Goal: Information Seeking & Learning: Learn about a topic

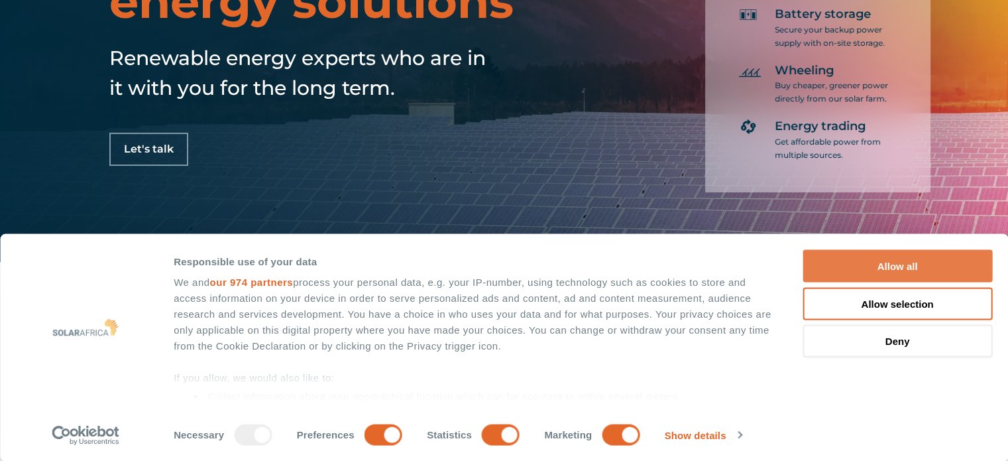
click at [891, 263] on button "Allow all" at bounding box center [898, 266] width 190 height 32
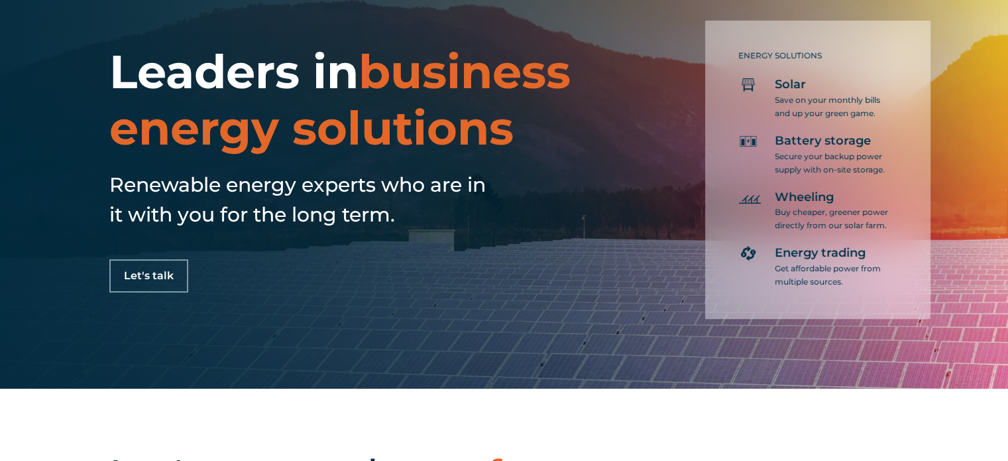
scroll to position [66, 0]
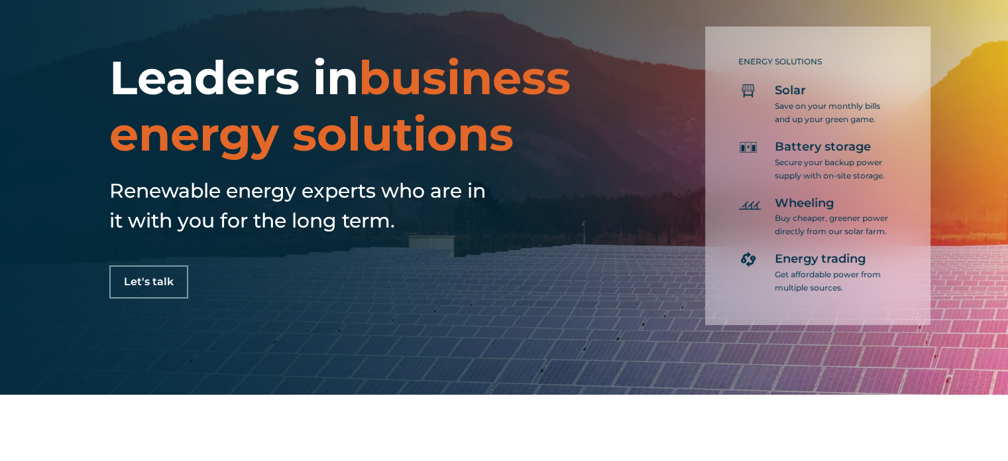
click at [166, 282] on span "Let's talk" at bounding box center [149, 281] width 50 height 11
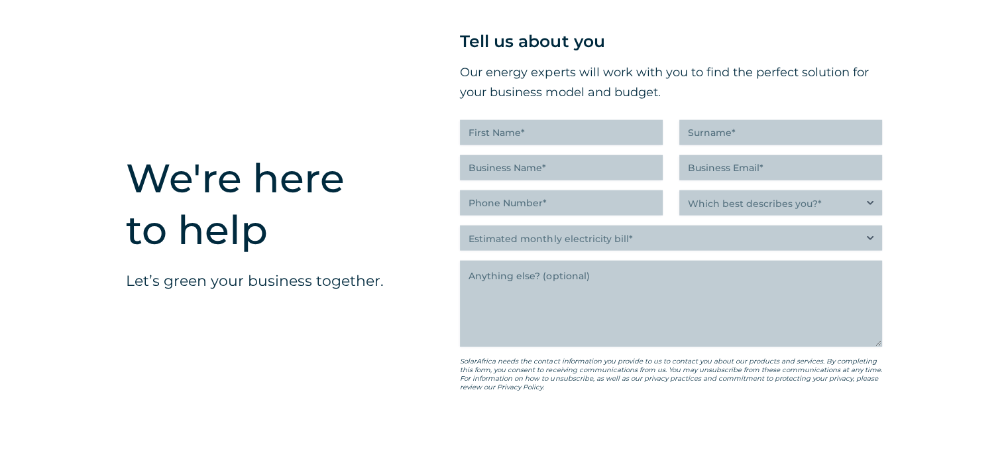
scroll to position [3336, 0]
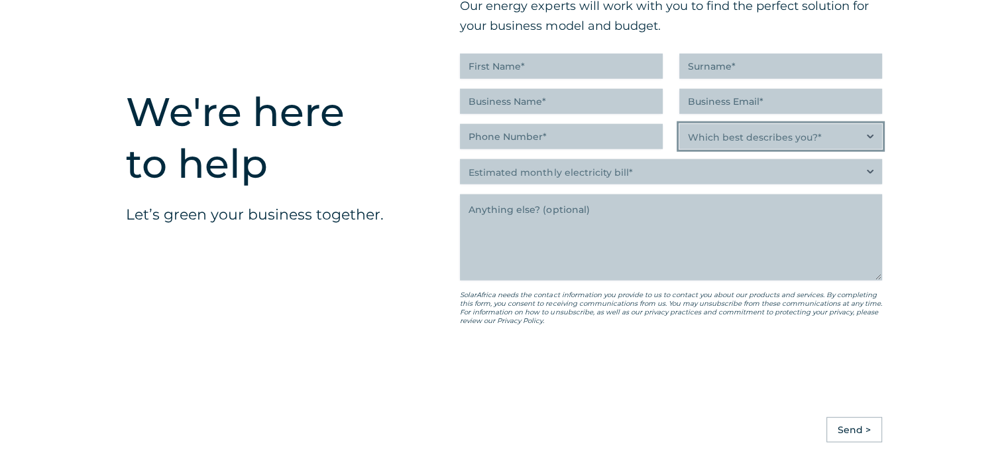
click at [812, 142] on select "Which best describes you?* Researching and identifying the best energy solution…" at bounding box center [781, 136] width 203 height 25
click at [372, 166] on div "We're here to help Let’s green your business together." at bounding box center [253, 190] width 334 height 610
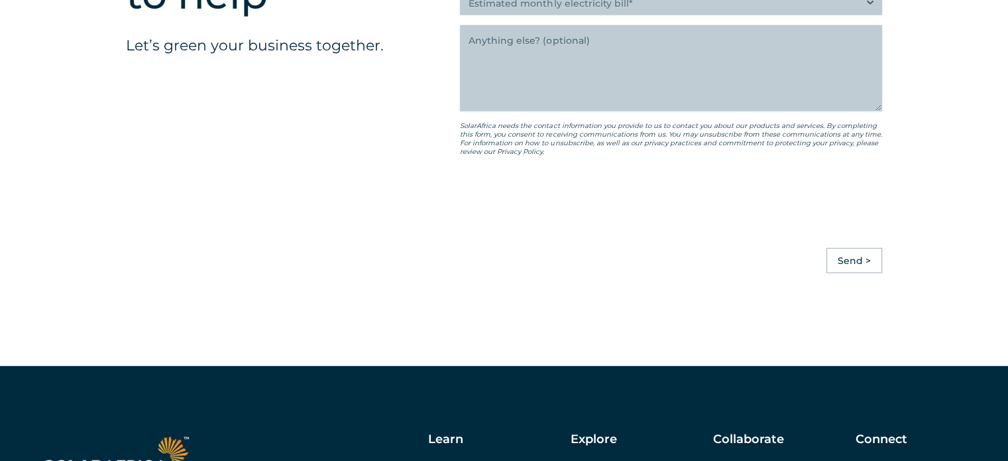
scroll to position [3734, 0]
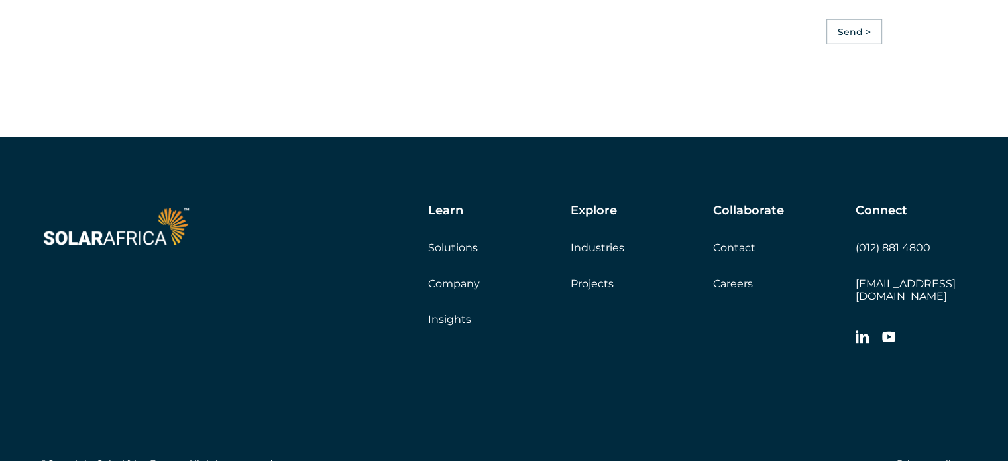
click at [465, 254] on link "Solutions" at bounding box center [453, 247] width 50 height 13
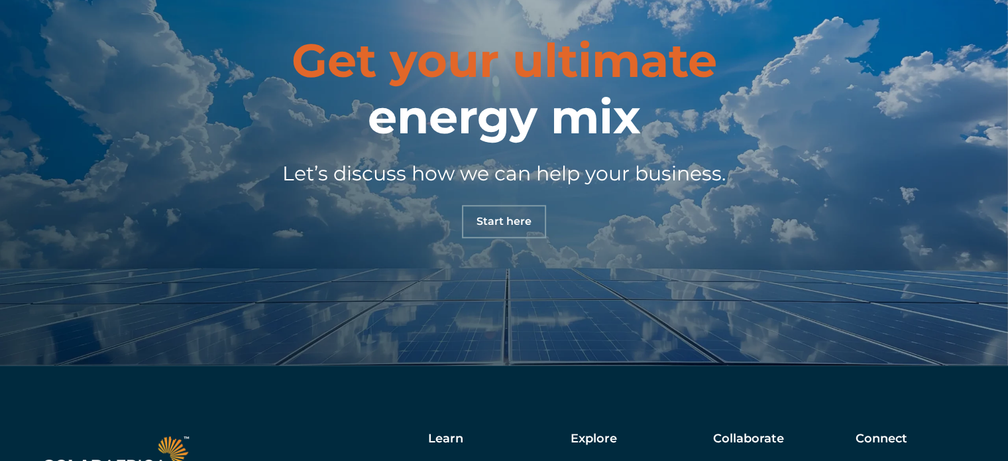
scroll to position [1127, 0]
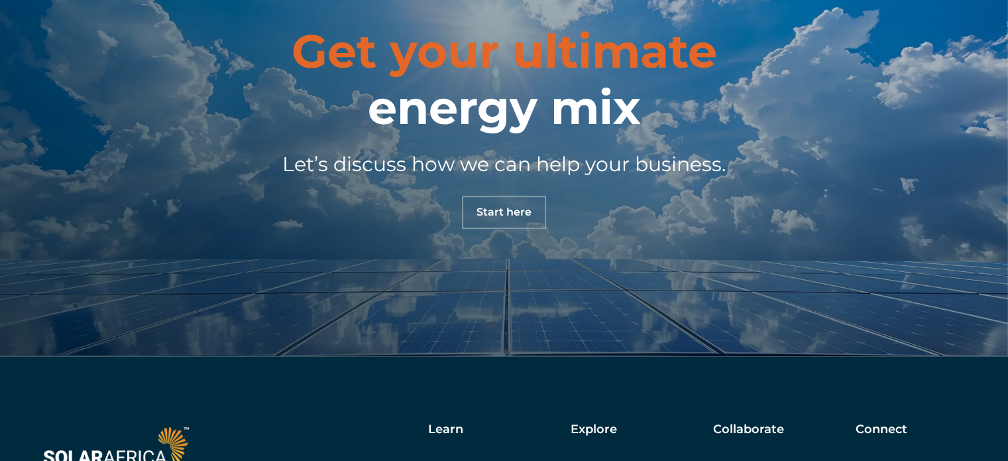
click at [495, 217] on span "Start here" at bounding box center [504, 212] width 55 height 11
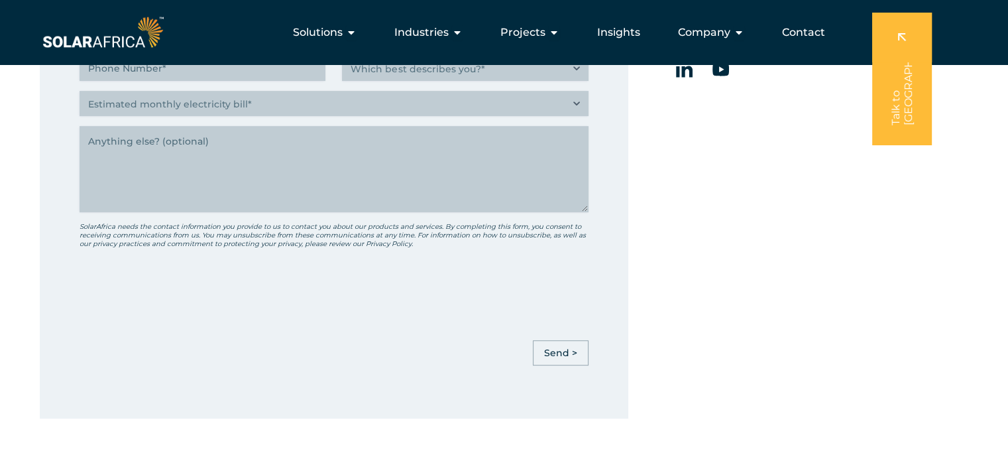
scroll to position [530, 0]
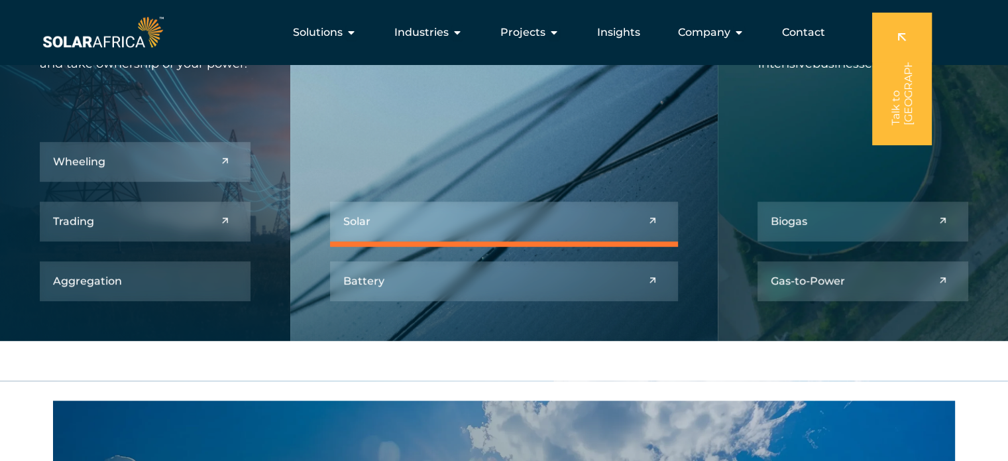
scroll to position [619, 0]
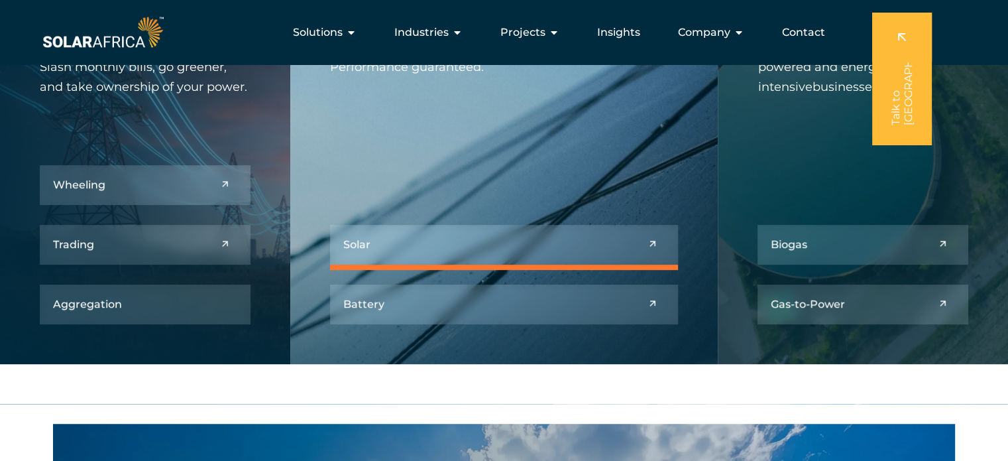
click at [457, 251] on link at bounding box center [504, 245] width 349 height 40
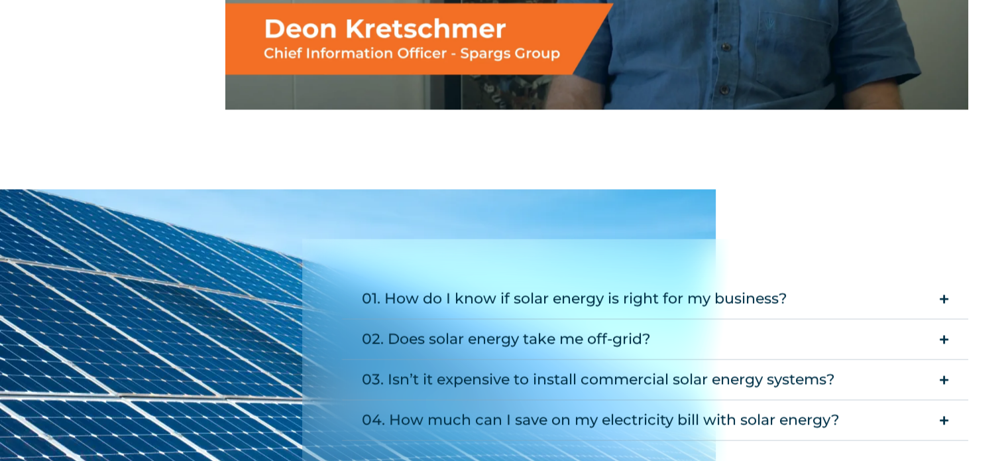
scroll to position [2321, 0]
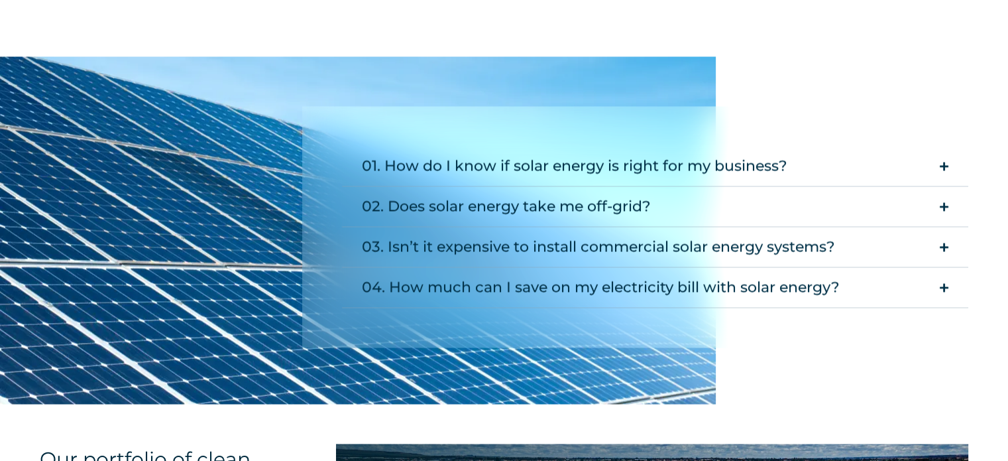
click at [657, 164] on div "01. How do I know if solar energy is right for my business?" at bounding box center [575, 165] width 426 height 27
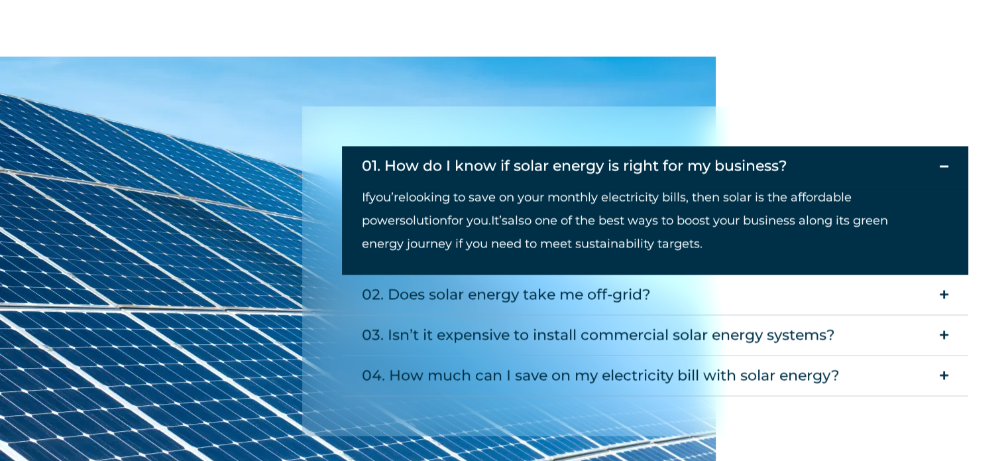
click at [657, 161] on div "01. How do I know if solar energy is right for my business?" at bounding box center [575, 165] width 426 height 27
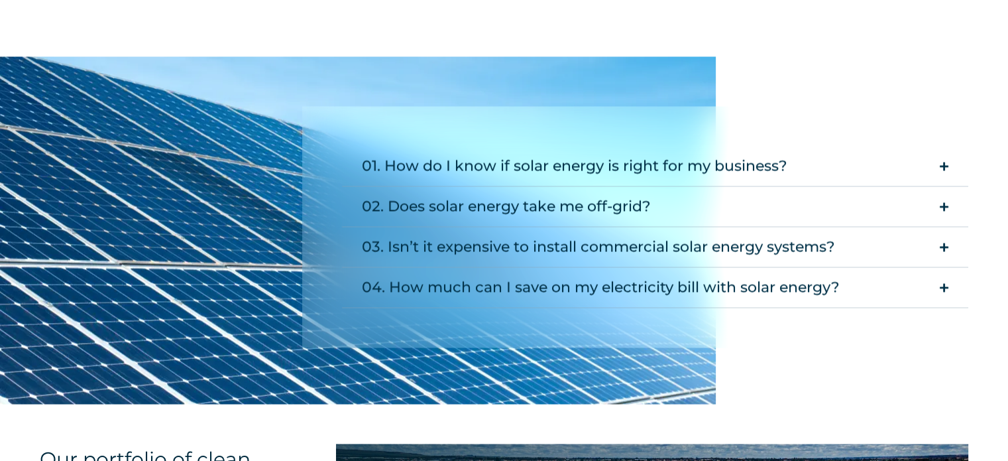
click at [686, 200] on summary "02. Does solar energy take me off-grid?" at bounding box center [655, 206] width 627 height 40
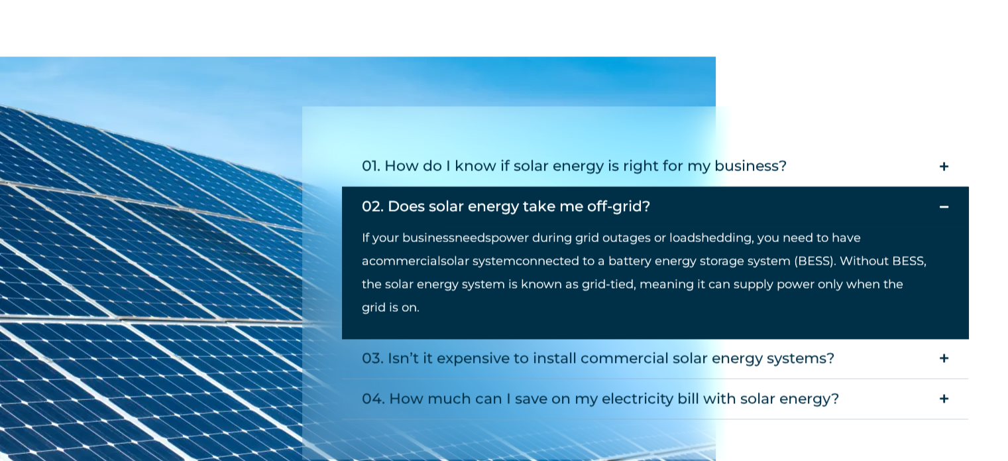
click at [686, 200] on summary "02. Does solar energy take me off-grid?" at bounding box center [655, 206] width 627 height 40
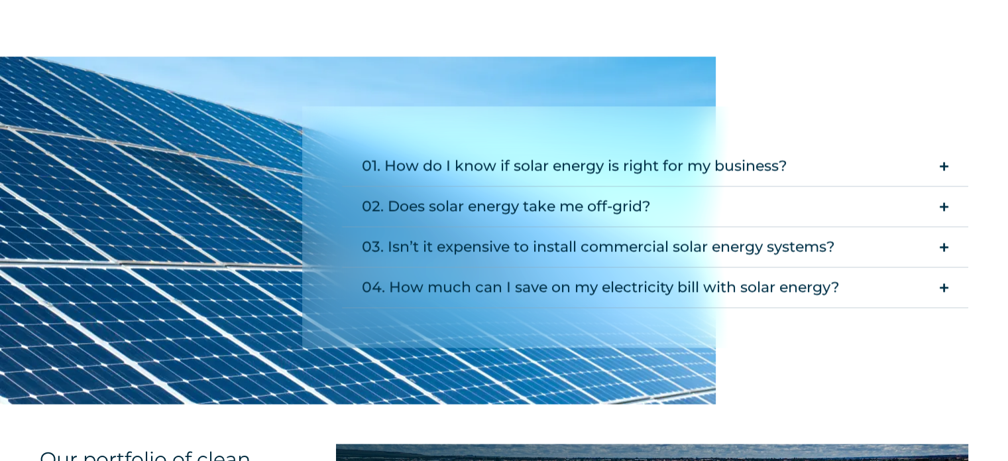
click at [560, 247] on div "03. Isn’t it expensive to install commercial solar energy systems?" at bounding box center [598, 246] width 473 height 27
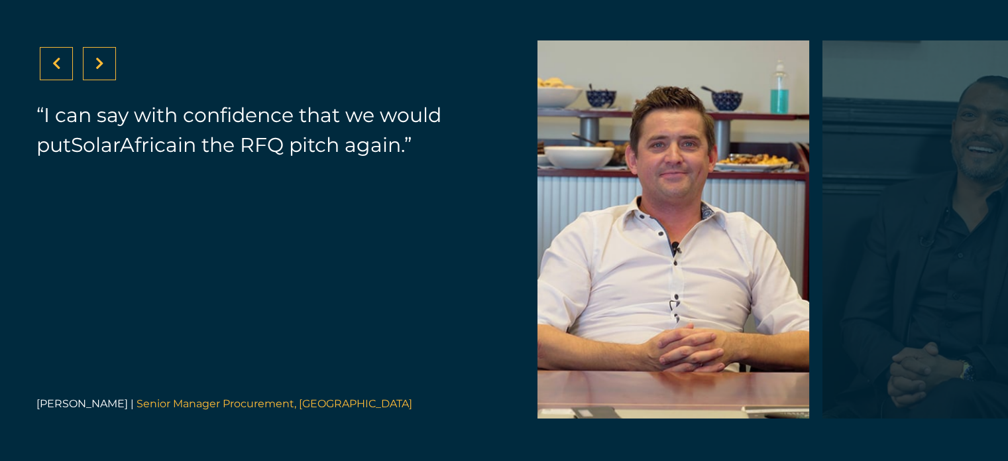
scroll to position [4641, 0]
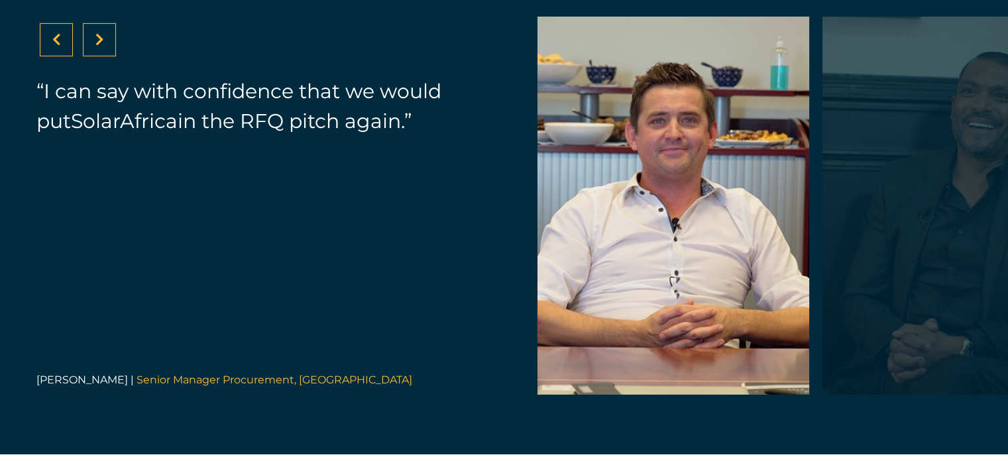
click at [101, 30] on div at bounding box center [99, 39] width 33 height 33
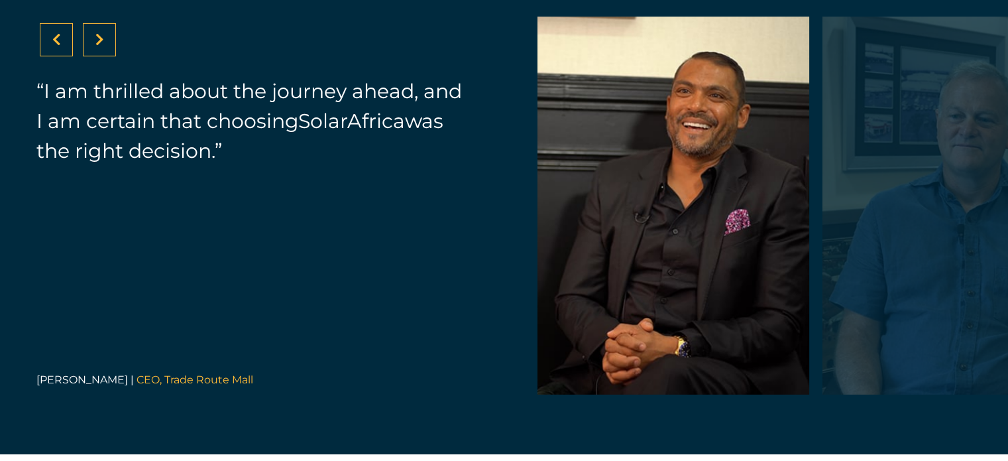
click at [58, 33] on icon at bounding box center [56, 39] width 9 height 13
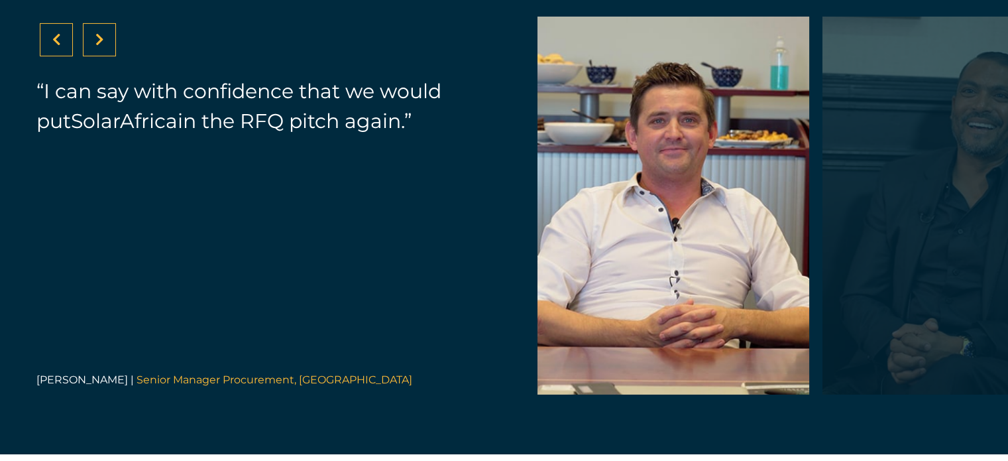
click at [111, 38] on div at bounding box center [99, 39] width 33 height 33
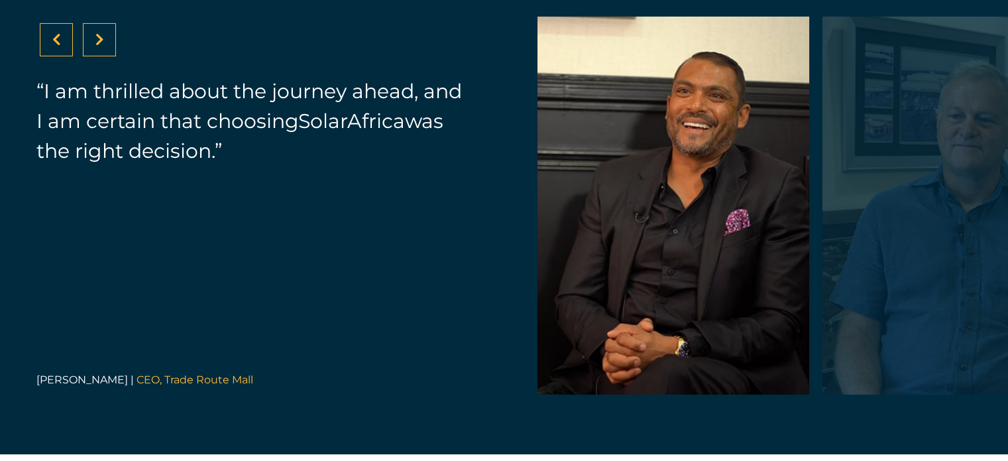
click at [111, 38] on div at bounding box center [99, 39] width 33 height 33
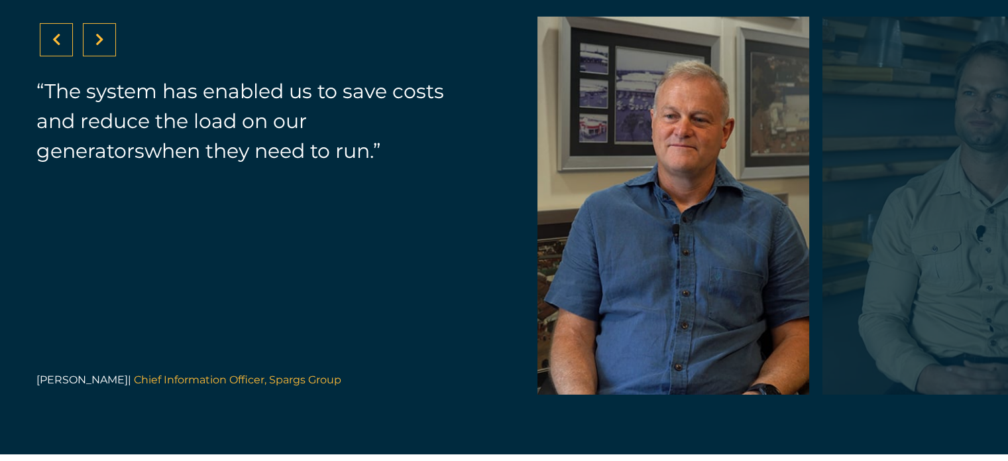
click at [111, 38] on div at bounding box center [99, 39] width 33 height 33
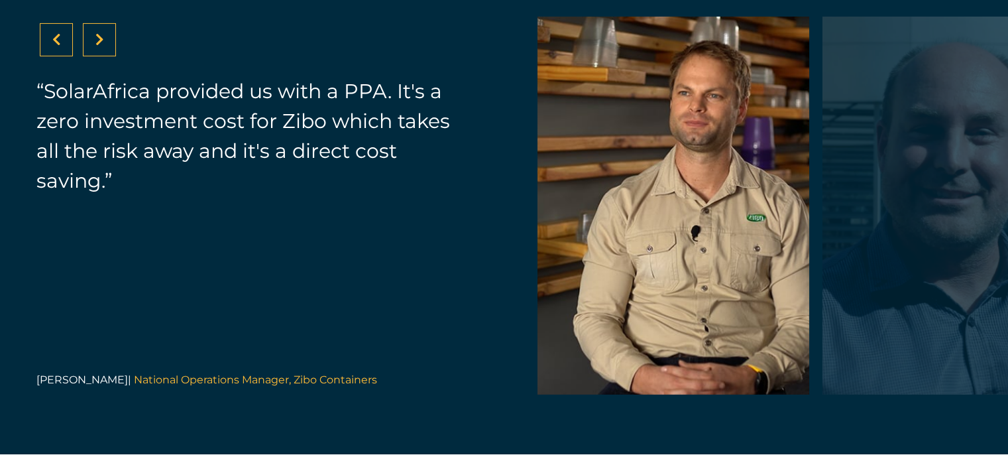
click at [111, 38] on div at bounding box center [99, 39] width 33 height 33
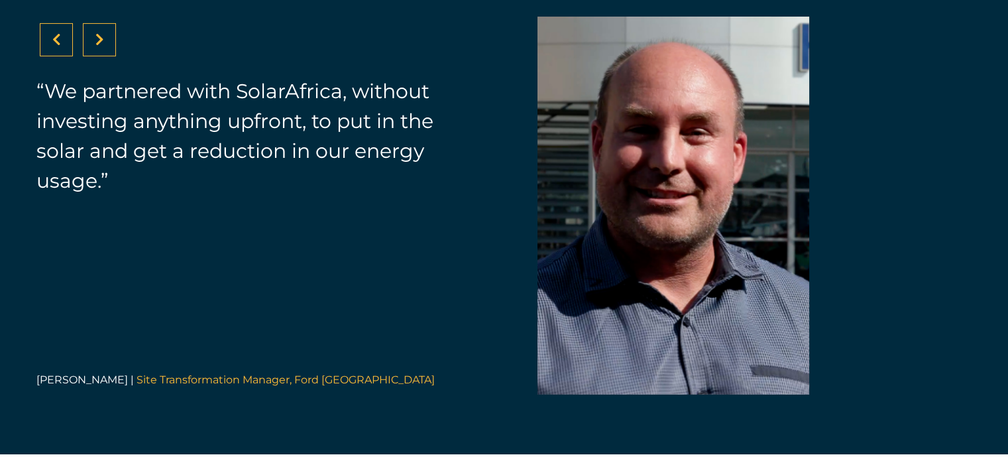
click at [111, 38] on div at bounding box center [99, 39] width 33 height 33
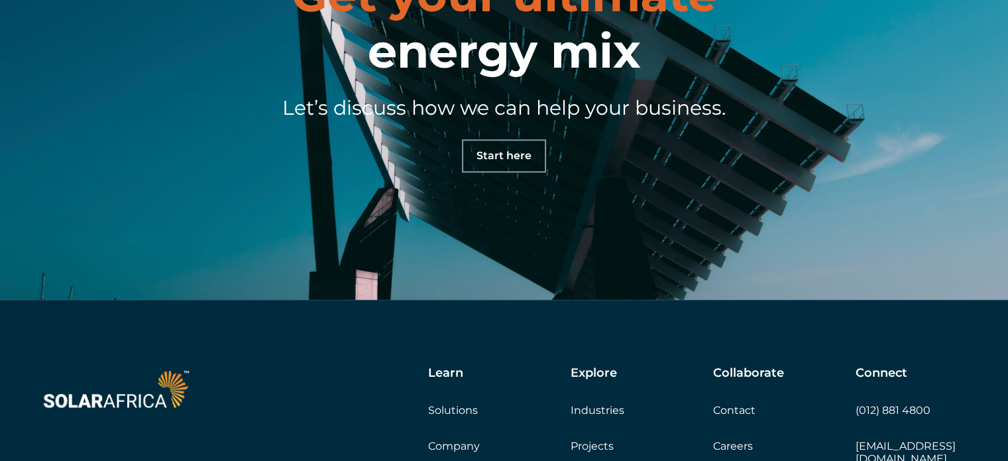
scroll to position [6365, 0]
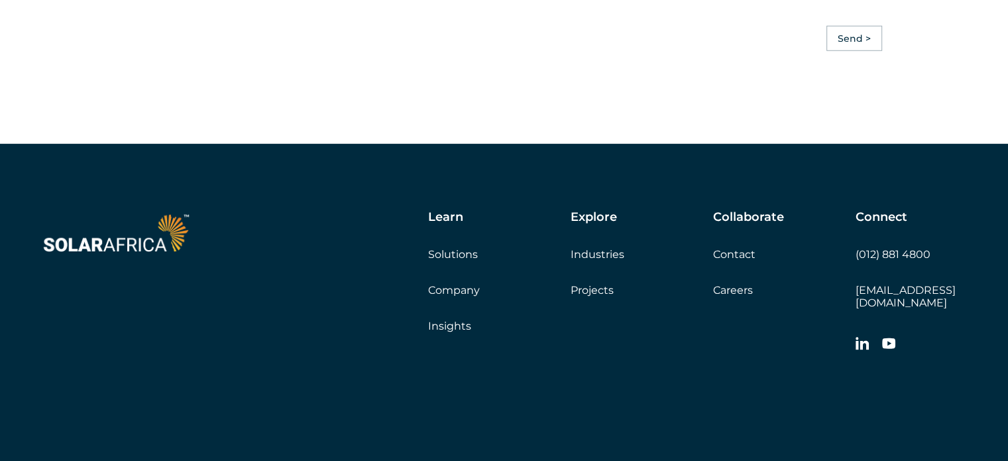
scroll to position [3734, 0]
